Goal: Find specific page/section: Find specific page/section

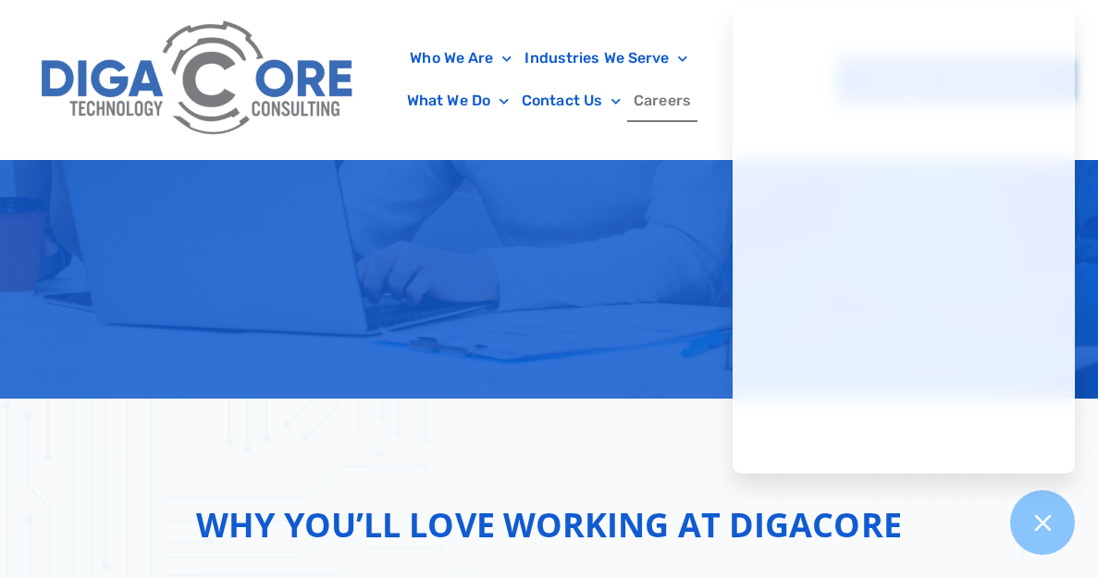
scroll to position [398, 0]
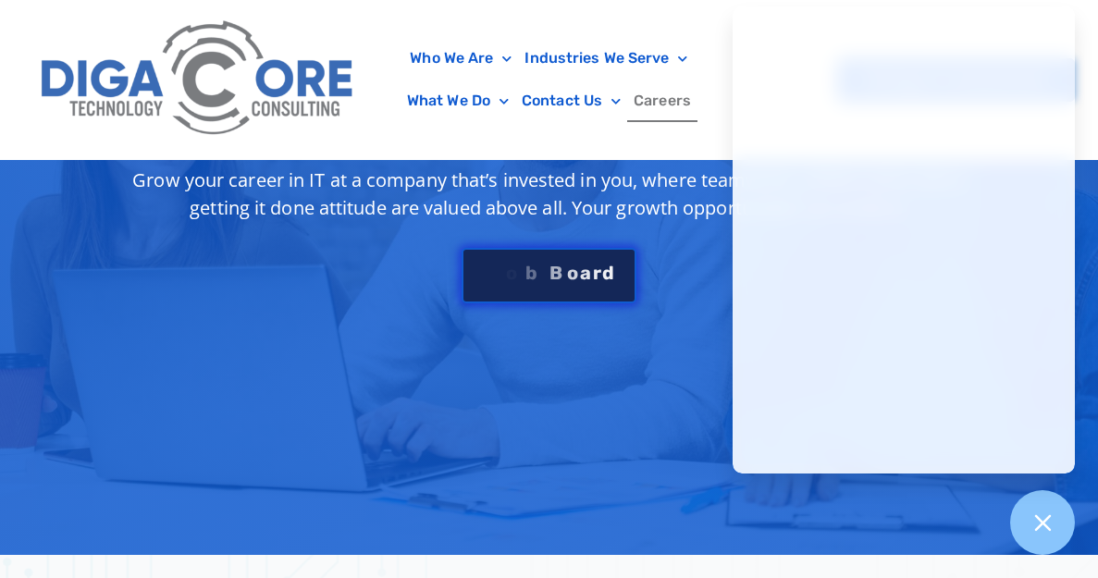
click at [553, 274] on div "S e e J [PERSON_NAME]" at bounding box center [548, 273] width 133 height 19
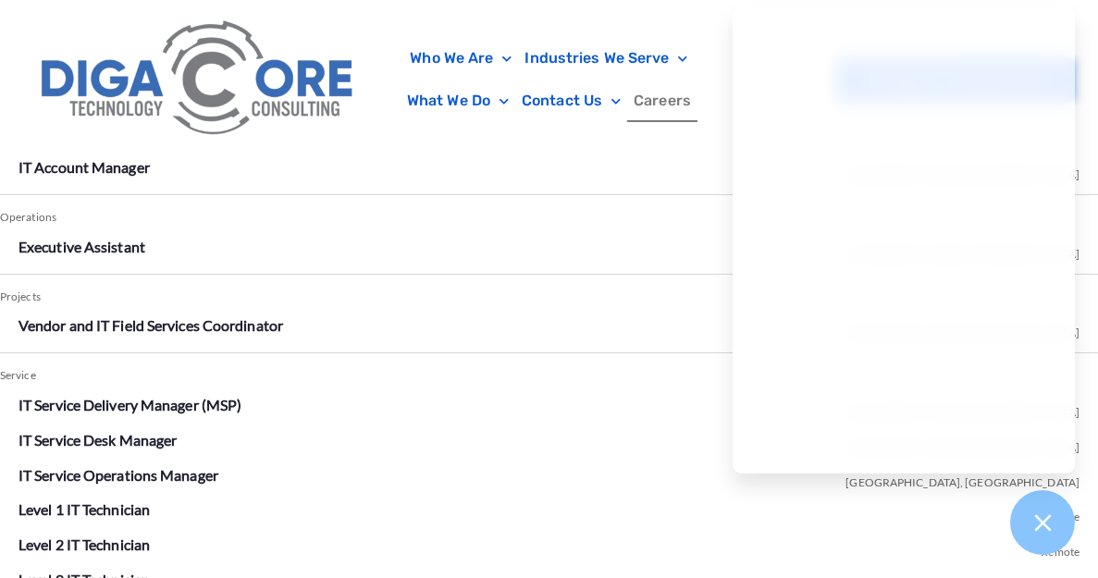
scroll to position [3233, 0]
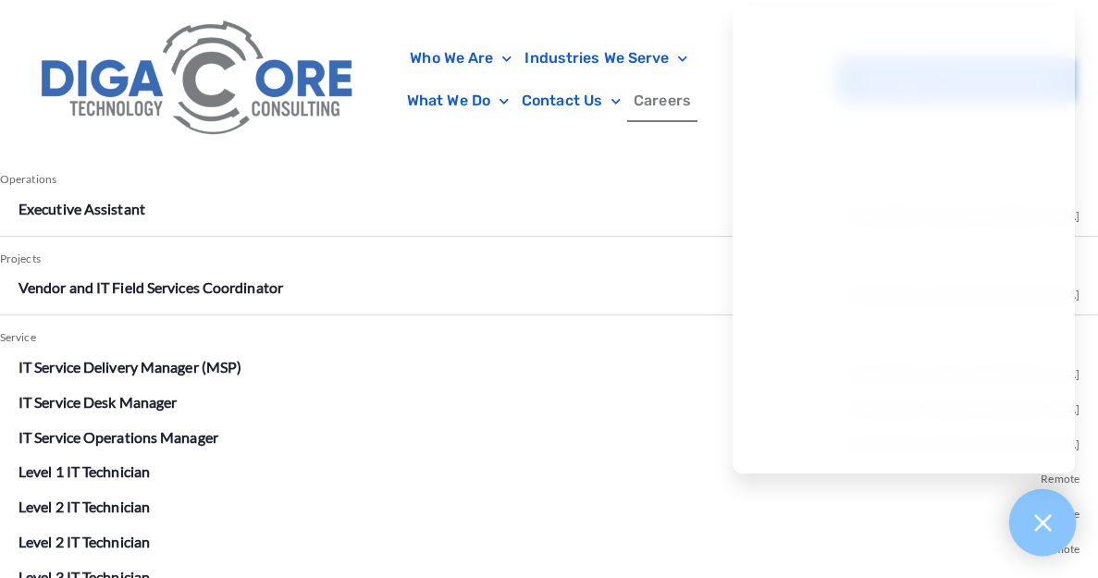
click at [1049, 532] on icon at bounding box center [1043, 523] width 24 height 24
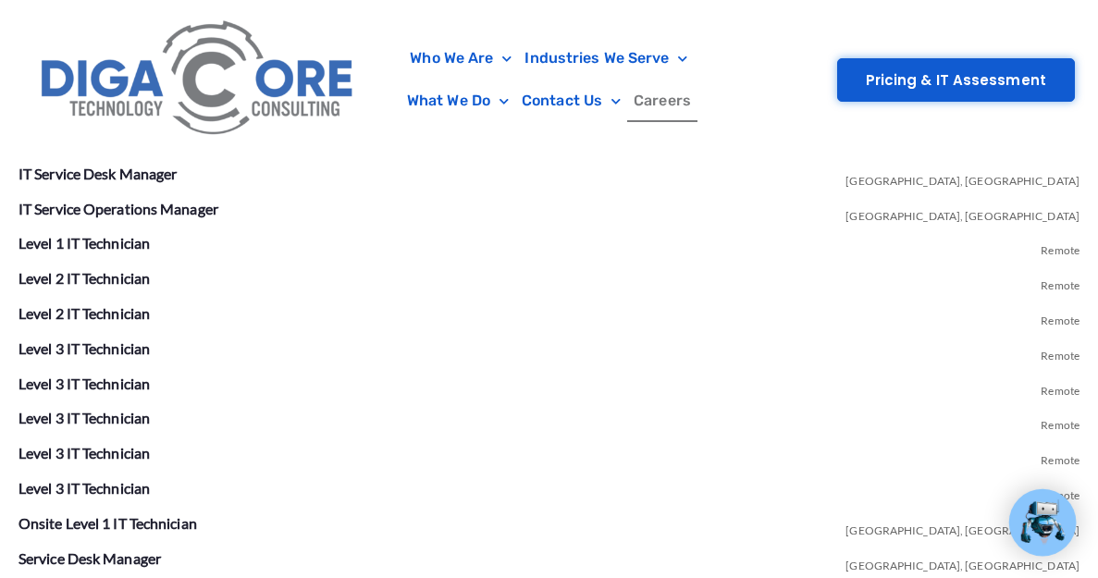
scroll to position [3449, 0]
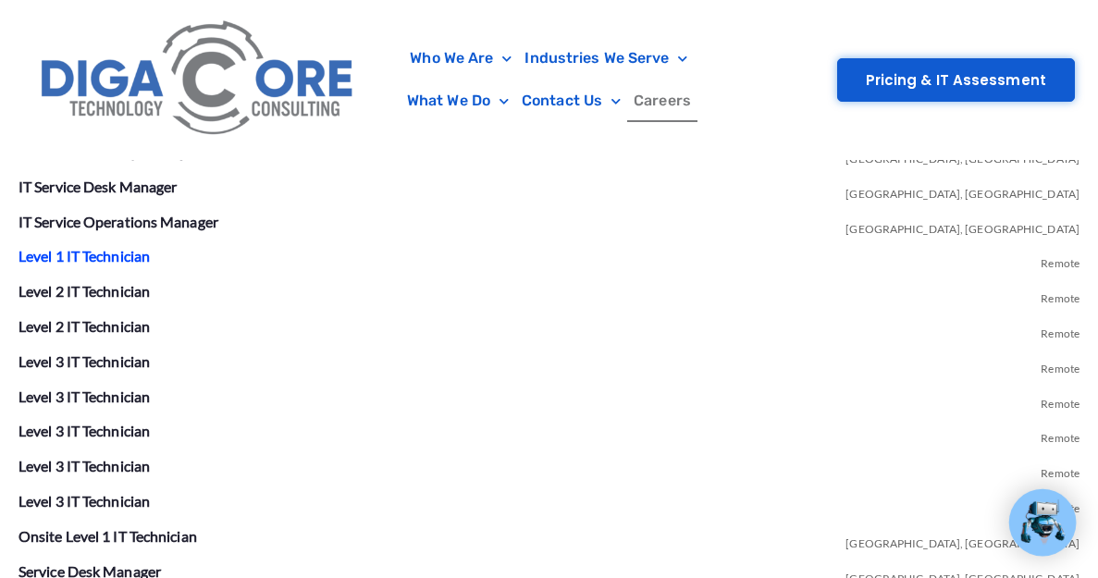
click at [126, 260] on link "Level 1 IT Technician" at bounding box center [84, 256] width 131 height 18
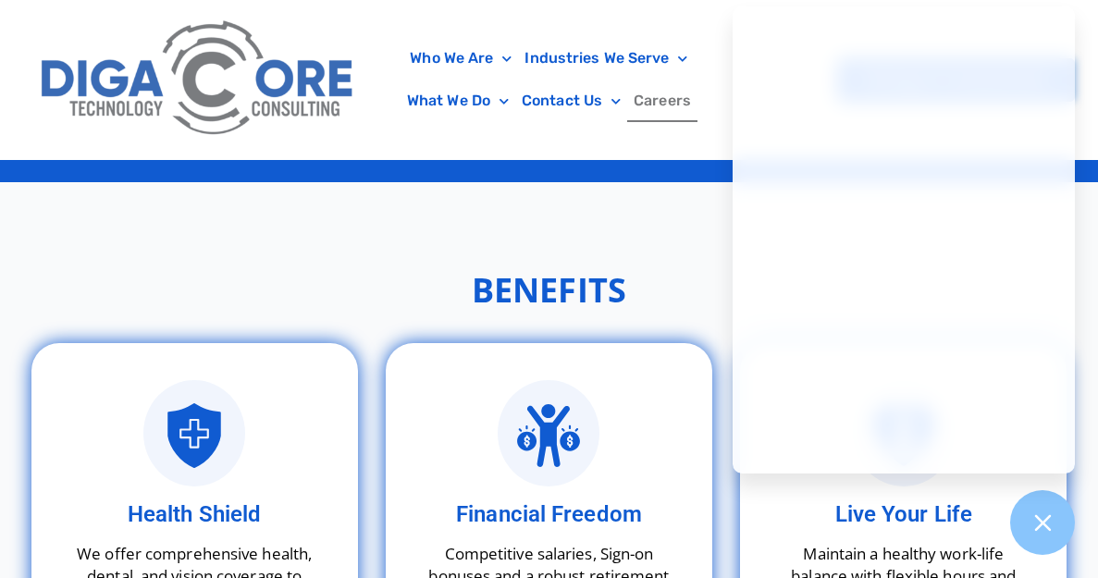
scroll to position [3921, 0]
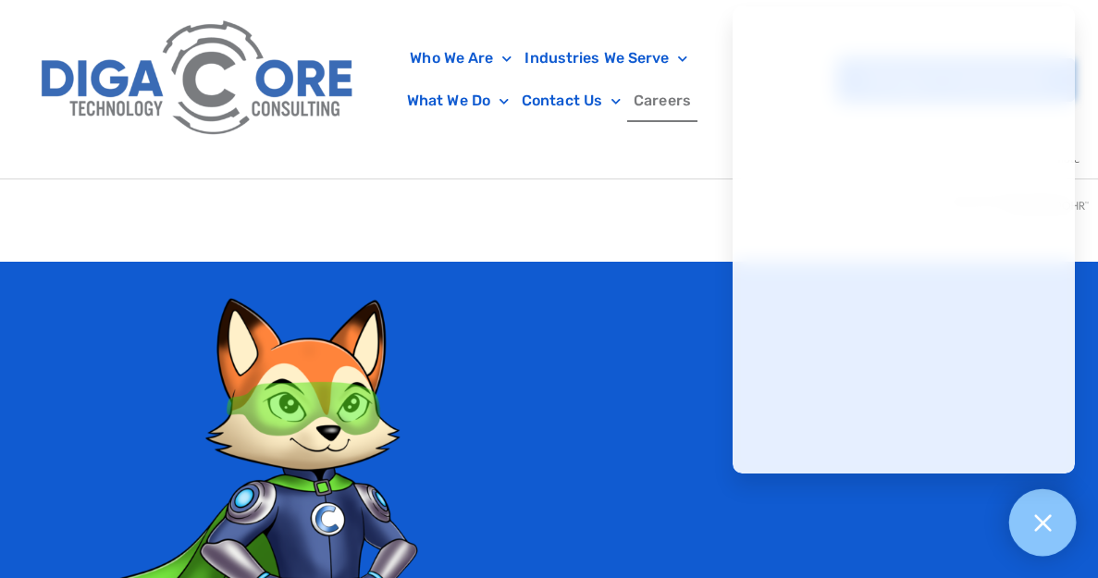
click at [1046, 542] on div at bounding box center [1044, 524] width 68 height 68
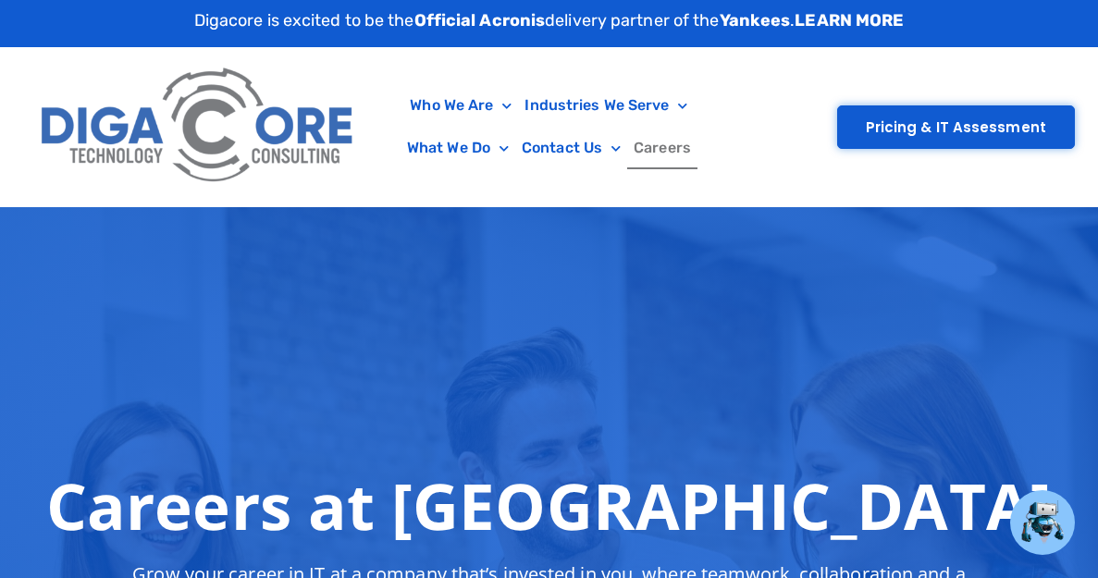
scroll to position [0, 0]
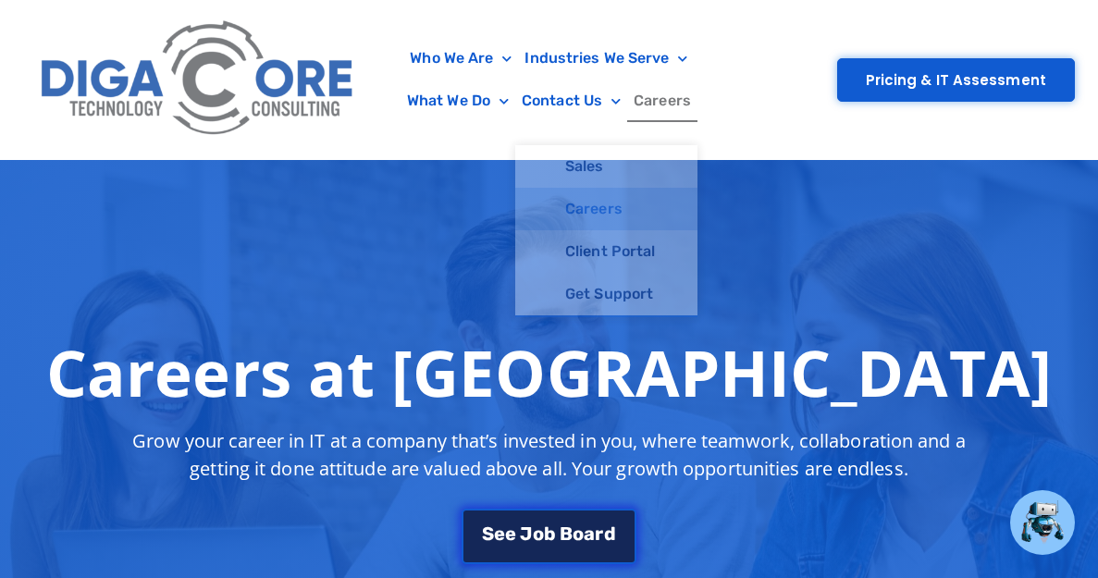
click at [558, 519] on link "S e e J [PERSON_NAME]" at bounding box center [549, 537] width 174 height 56
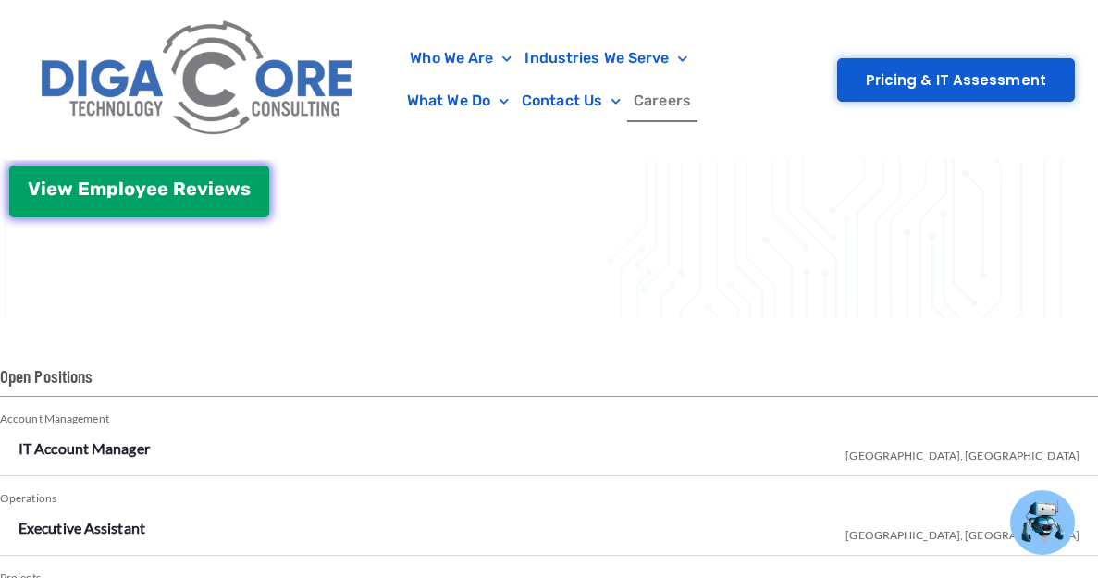
scroll to position [2817, 0]
